Goal: Check status: Check status

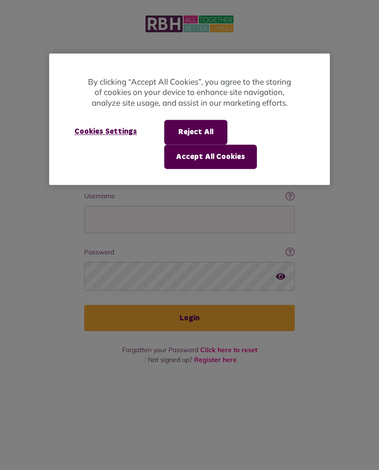
click at [226, 156] on button "Accept All Cookies" at bounding box center [210, 156] width 93 height 24
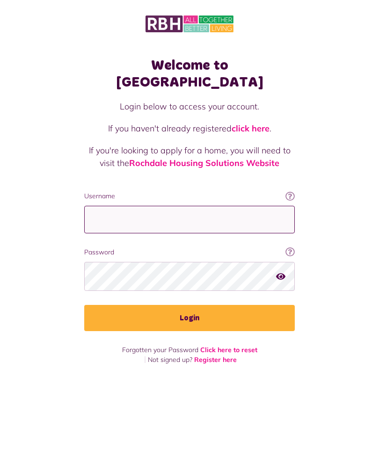
click at [197, 208] on input "Username" at bounding box center [189, 220] width 210 height 28
type input "**********"
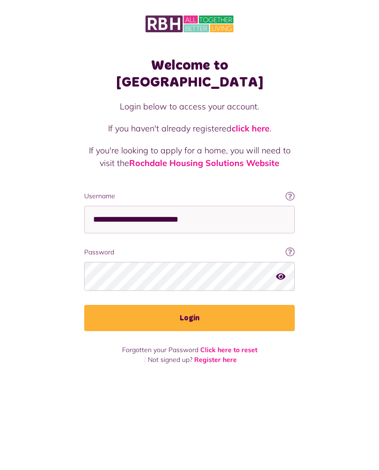
click at [197, 305] on button "Login" at bounding box center [189, 318] width 210 height 26
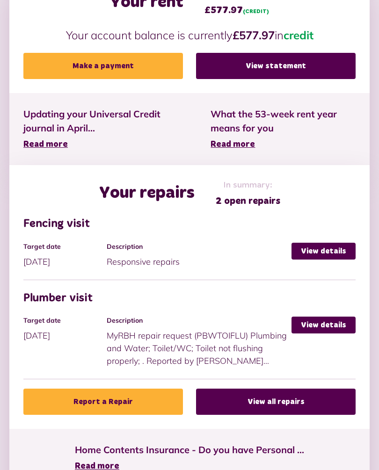
scroll to position [357, 0]
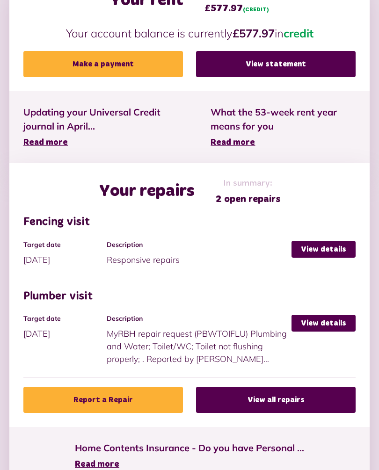
click at [329, 324] on link "View details" at bounding box center [323, 323] width 64 height 17
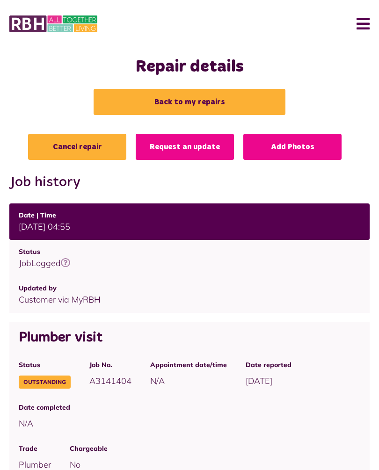
click at [362, 29] on button "Menu" at bounding box center [359, 23] width 20 height 29
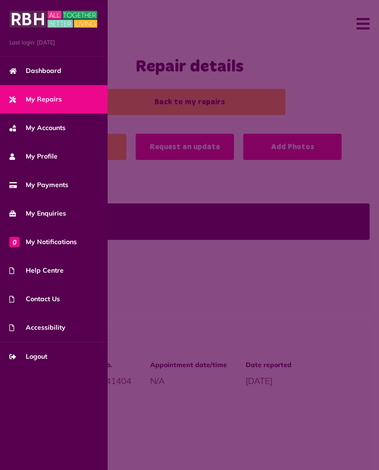
click at [45, 358] on span "Logout" at bounding box center [28, 356] width 38 height 10
